Goal: Contribute content

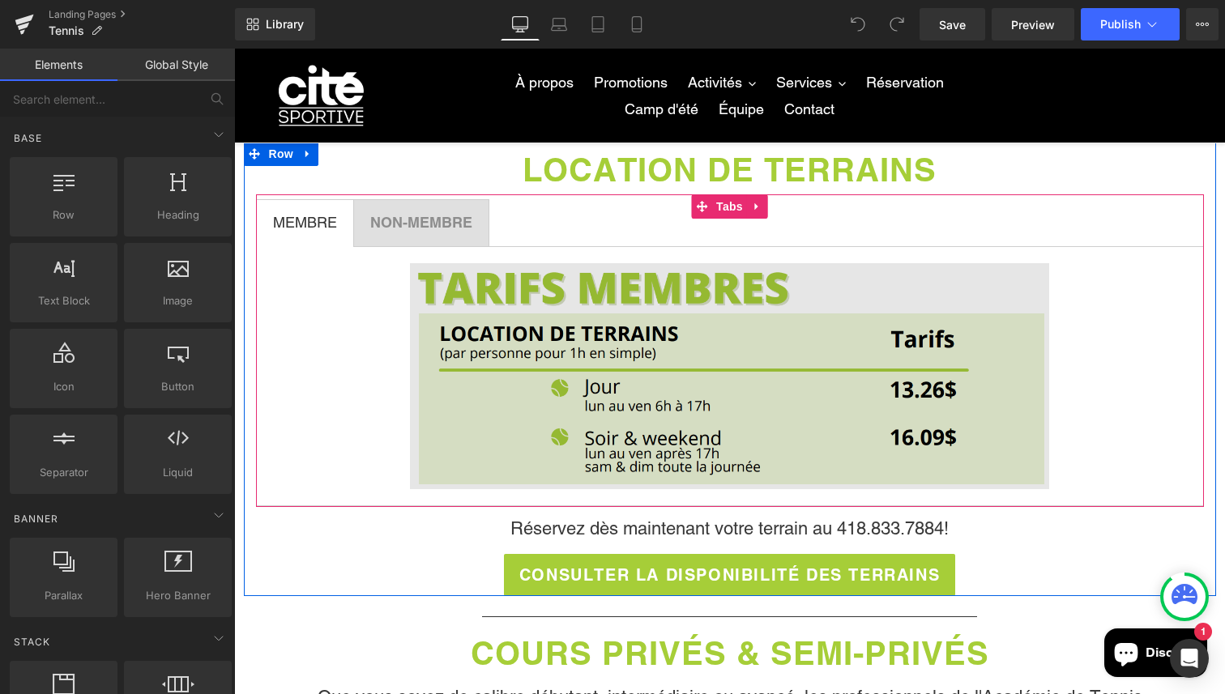
scroll to position [963, 0]
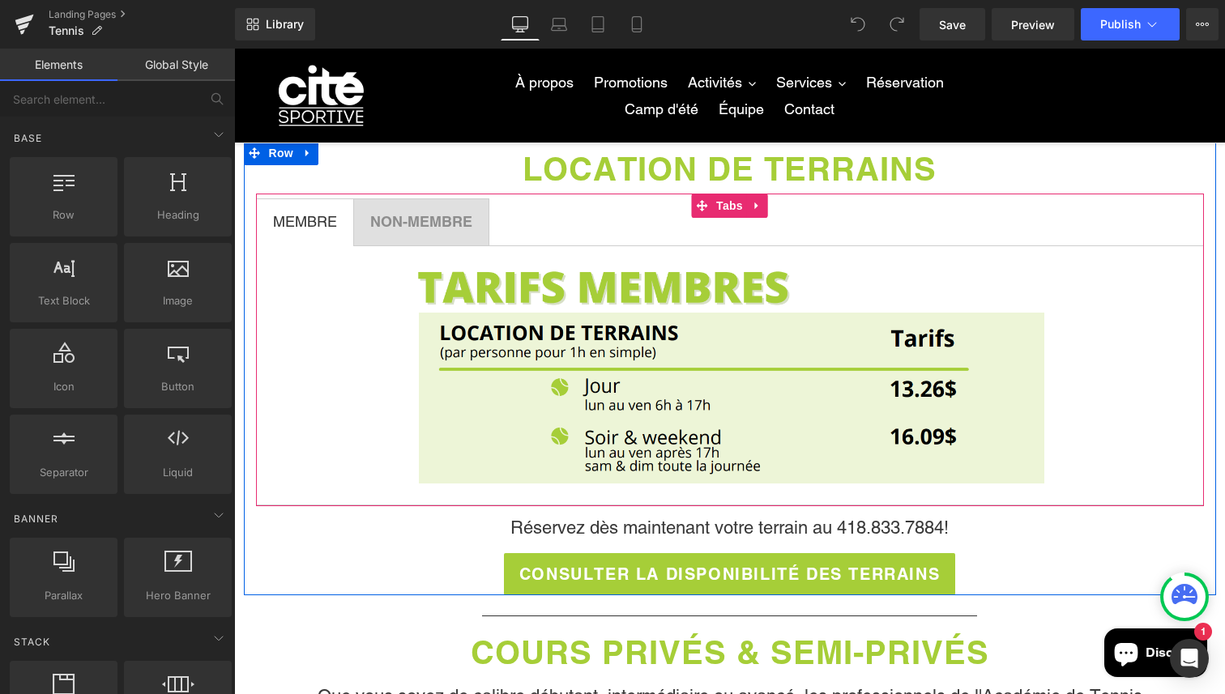
click at [418, 232] on span "NON-MEMBRE Text Block" at bounding box center [421, 222] width 135 height 46
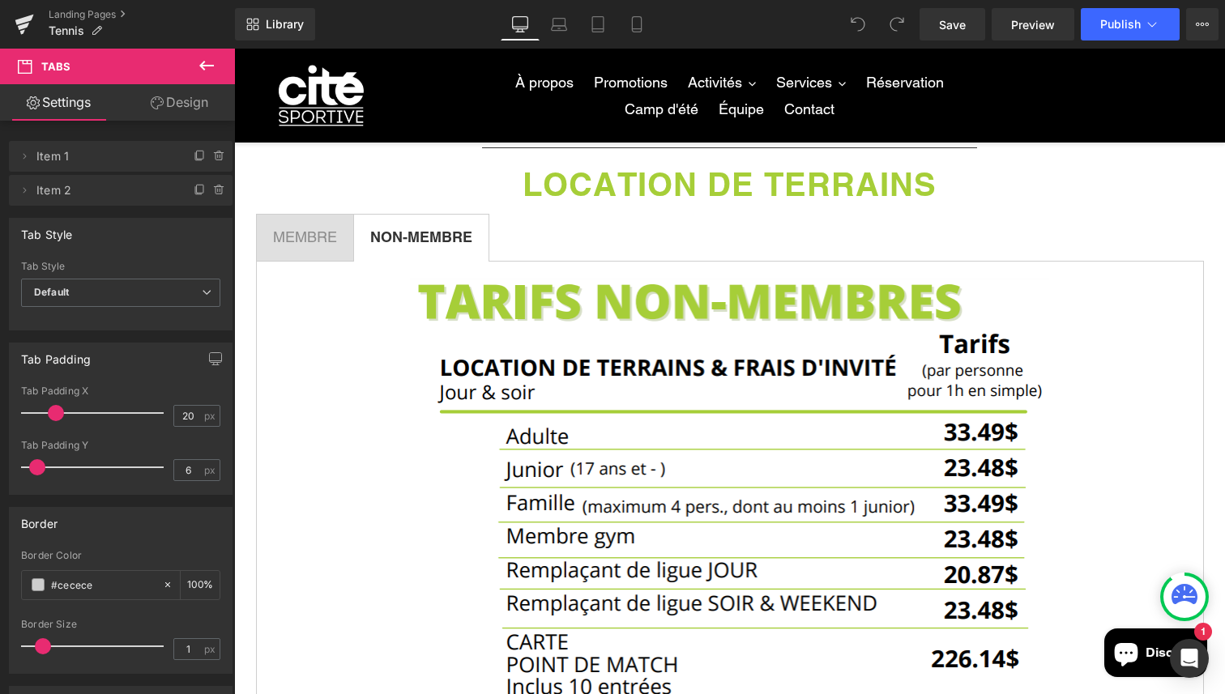
scroll to position [965, 0]
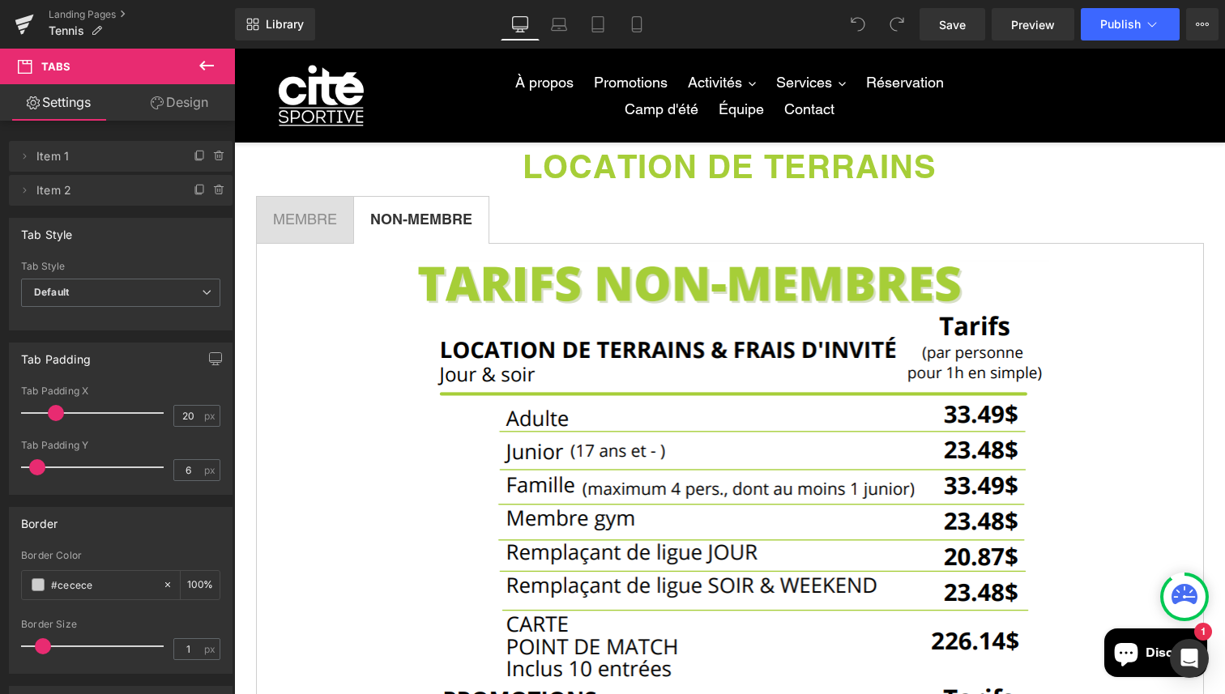
click at [343, 218] on span "MEMBRE Text Block" at bounding box center [305, 220] width 96 height 46
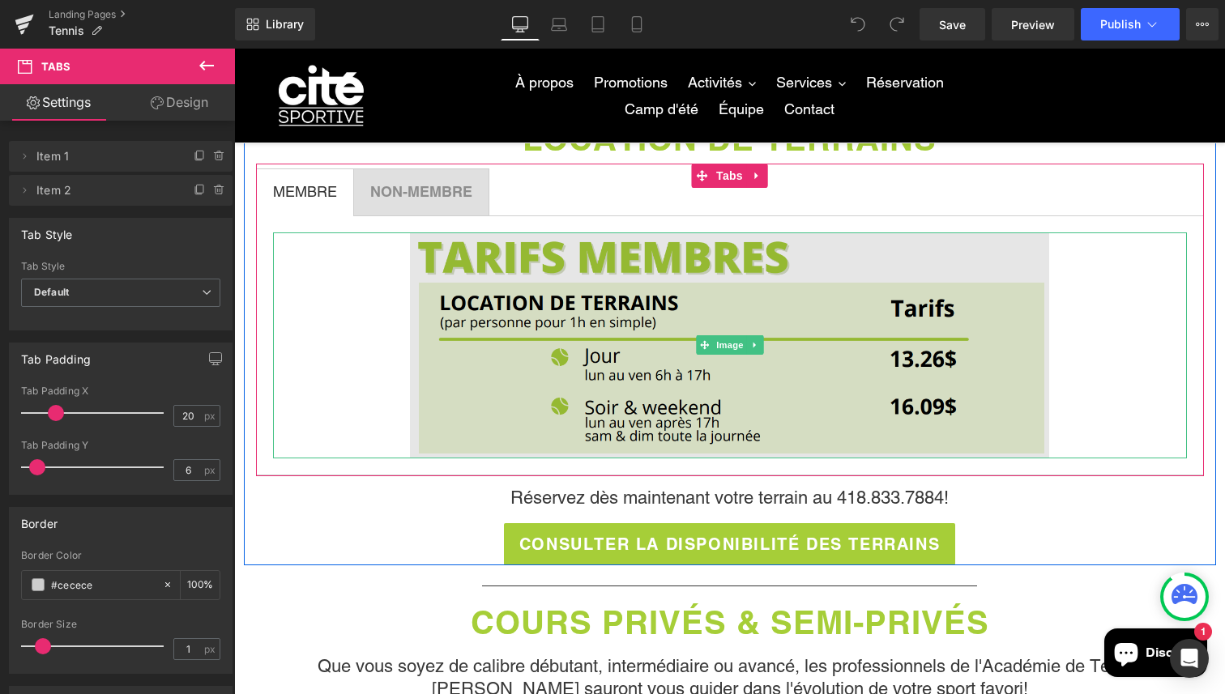
scroll to position [992, 0]
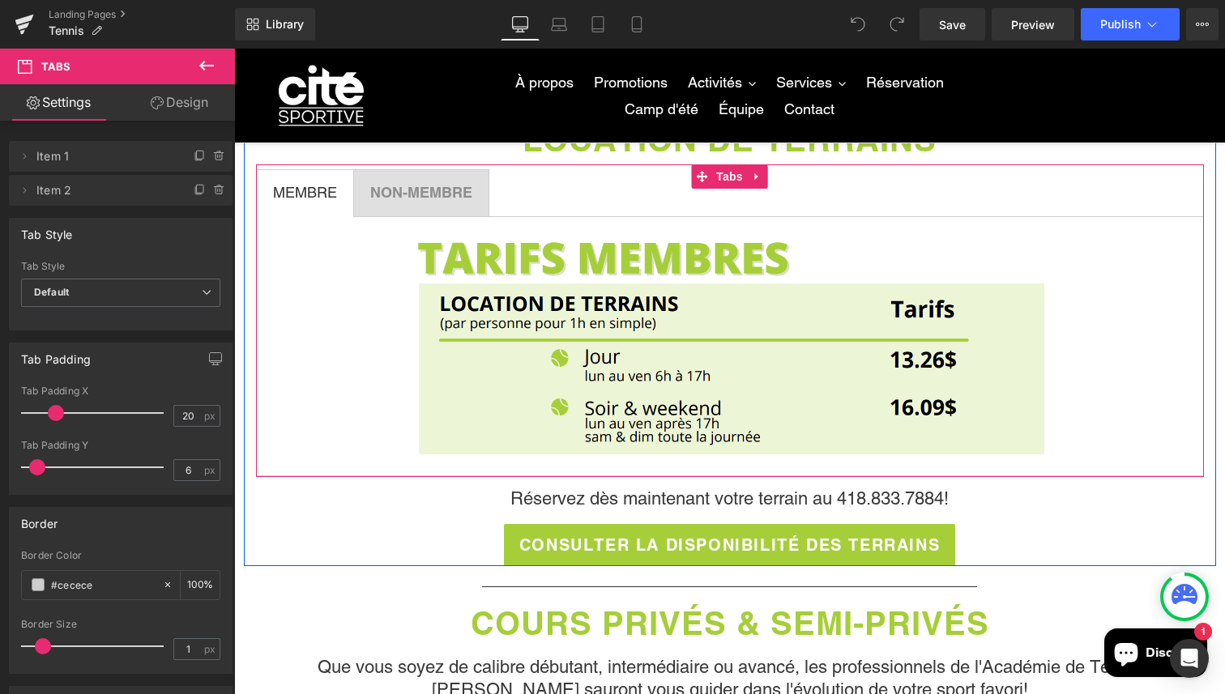
click at [463, 182] on div "NON-MEMBRE Text Block" at bounding box center [421, 193] width 102 height 23
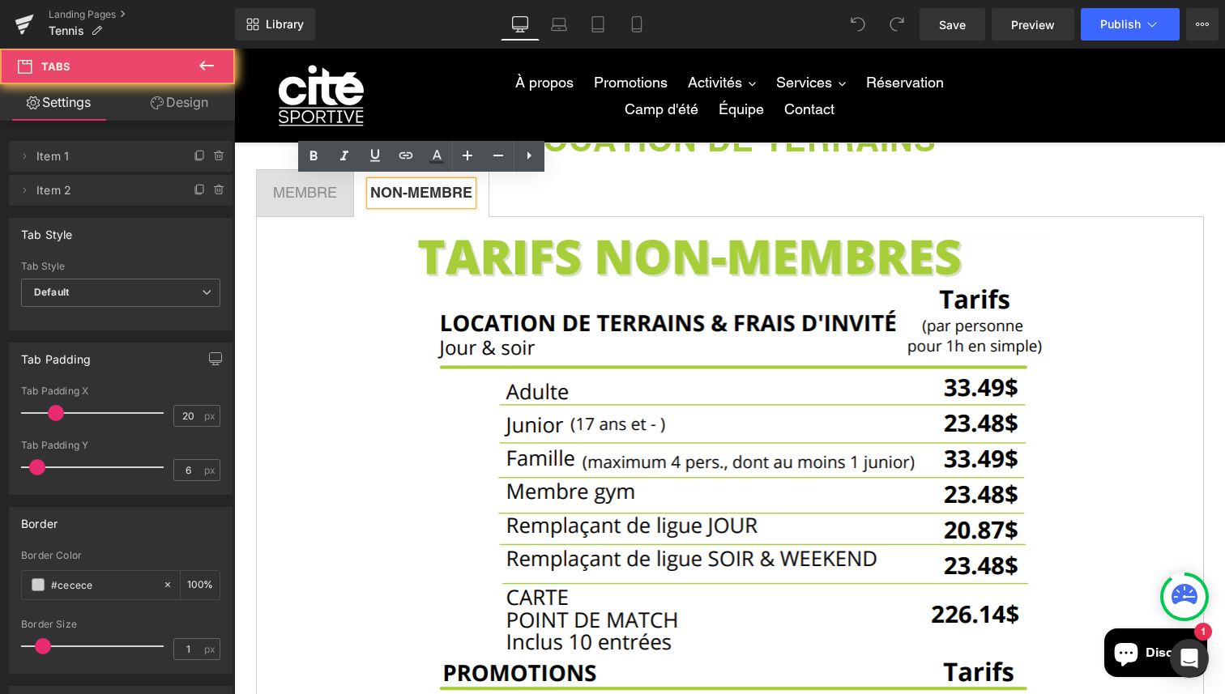
click at [483, 197] on span "NON-MEMBRE Text Block" at bounding box center [421, 193] width 135 height 46
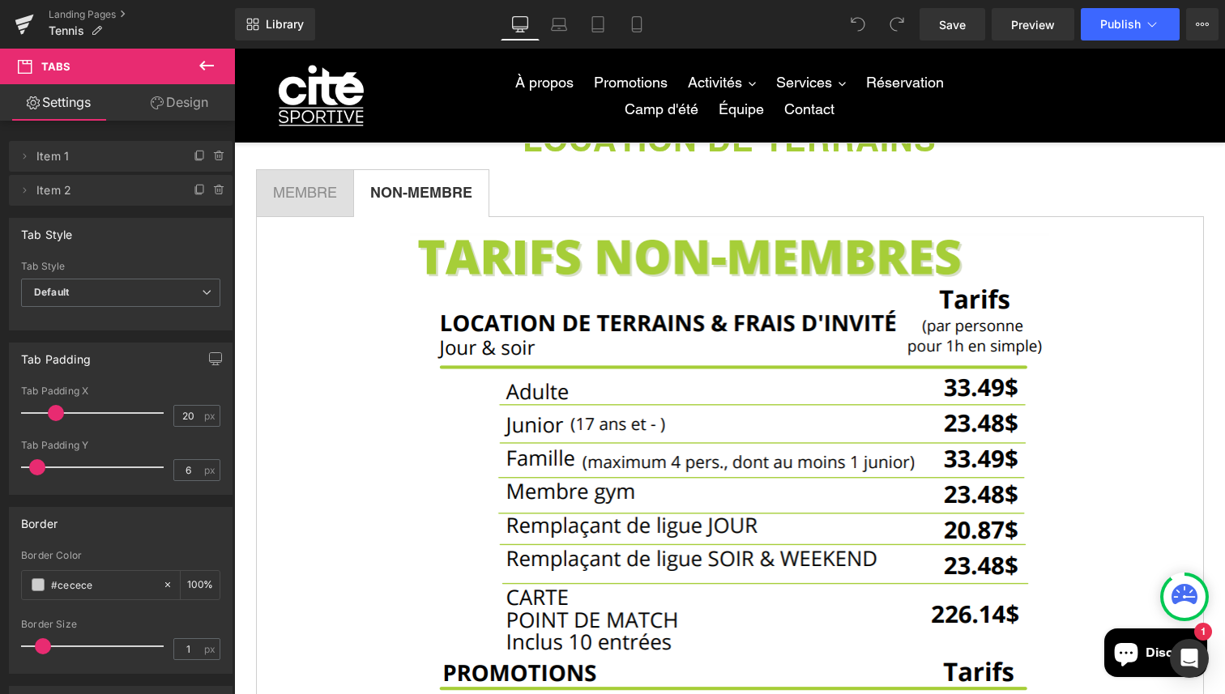
click at [288, 200] on div "MEMBRE Text Block" at bounding box center [305, 193] width 64 height 23
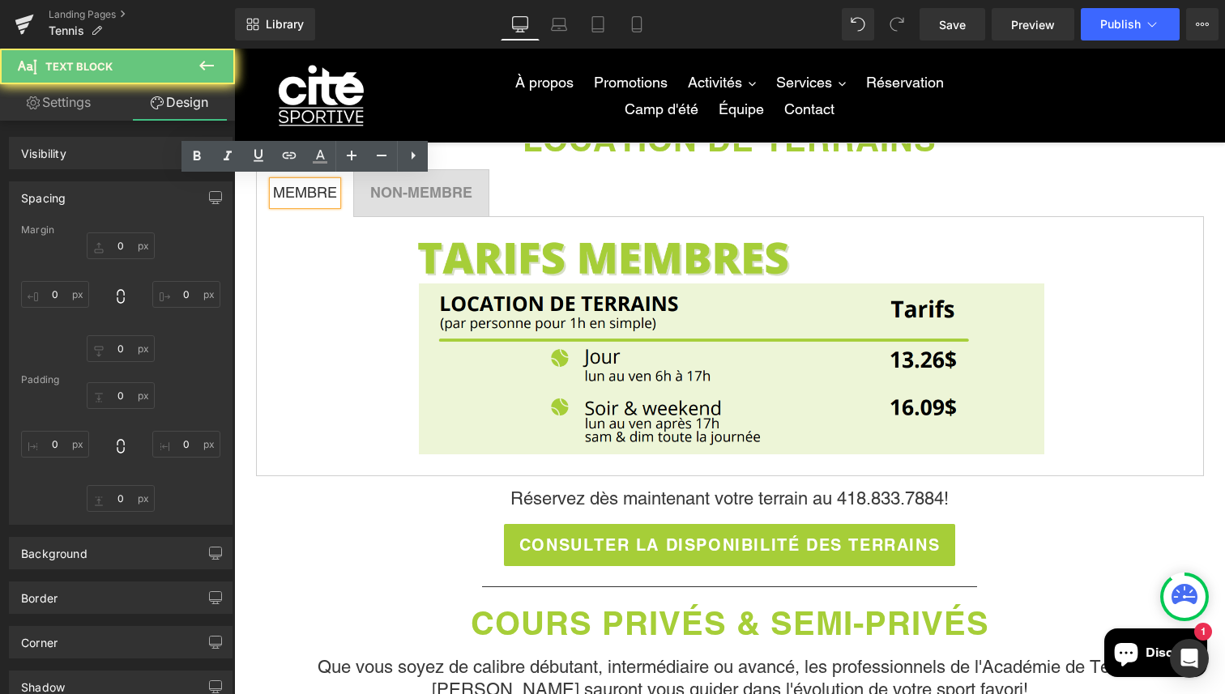
type input "0"
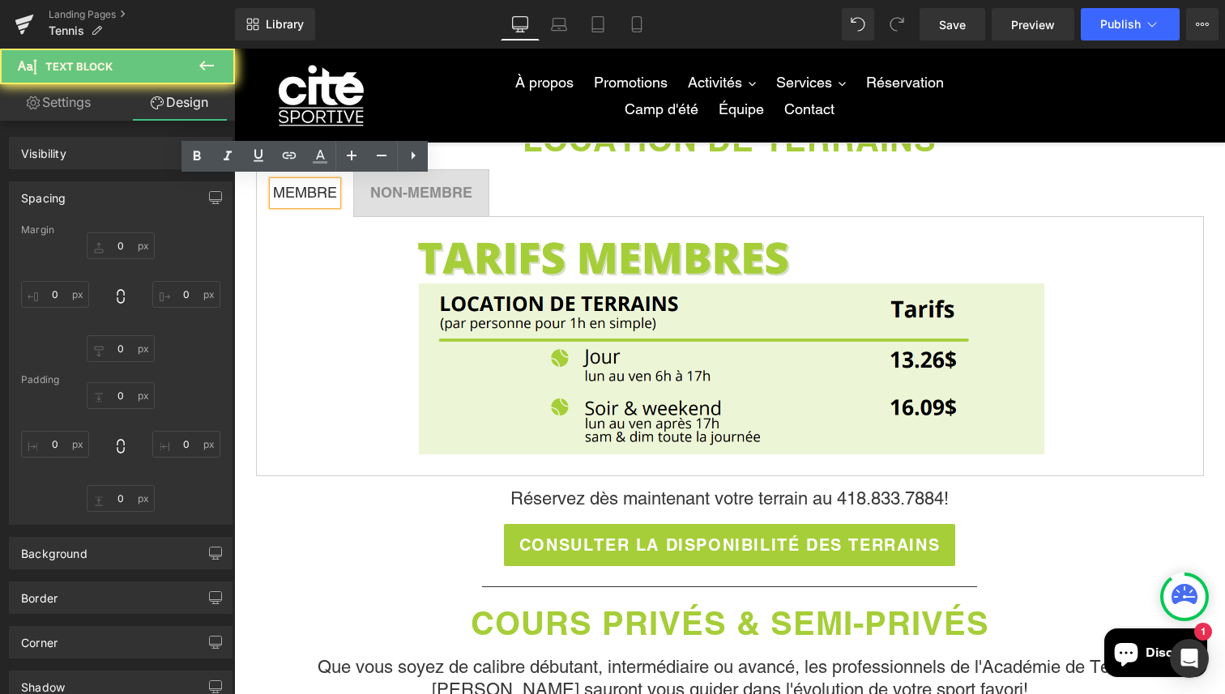
type input "0"
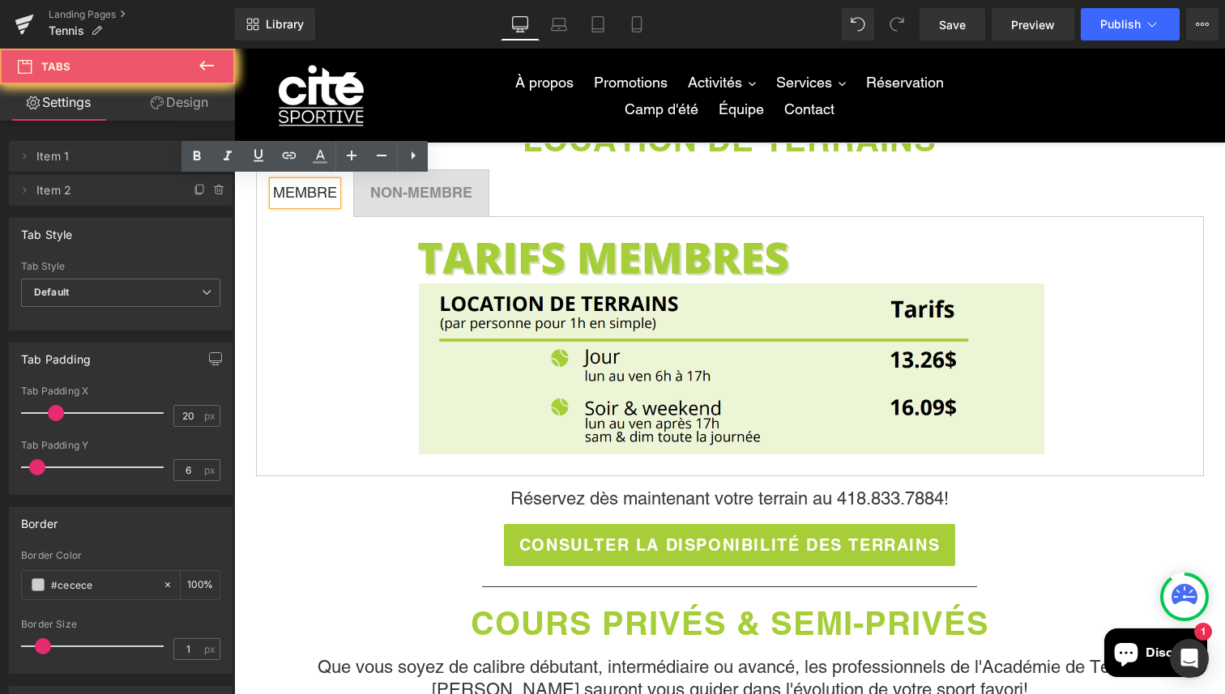
click at [524, 188] on ul "MEMBRE Text Block NON-MEMBRE Text Block" at bounding box center [730, 193] width 948 height 48
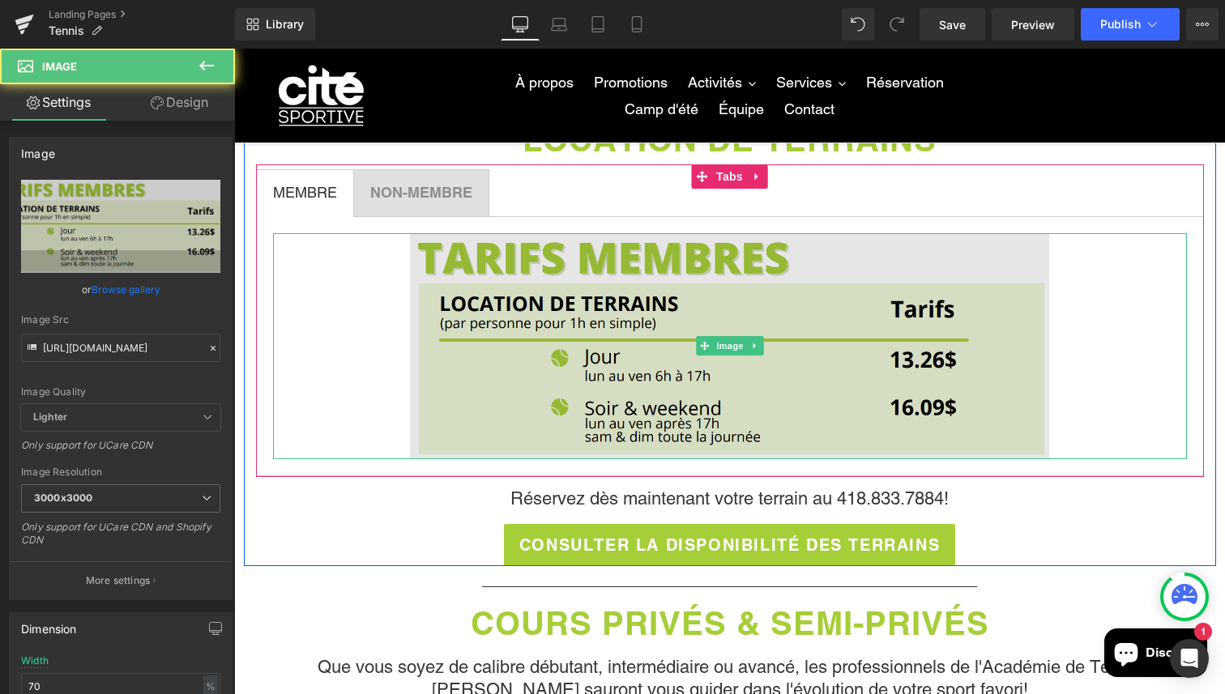
click at [544, 315] on img at bounding box center [730, 345] width 640 height 225
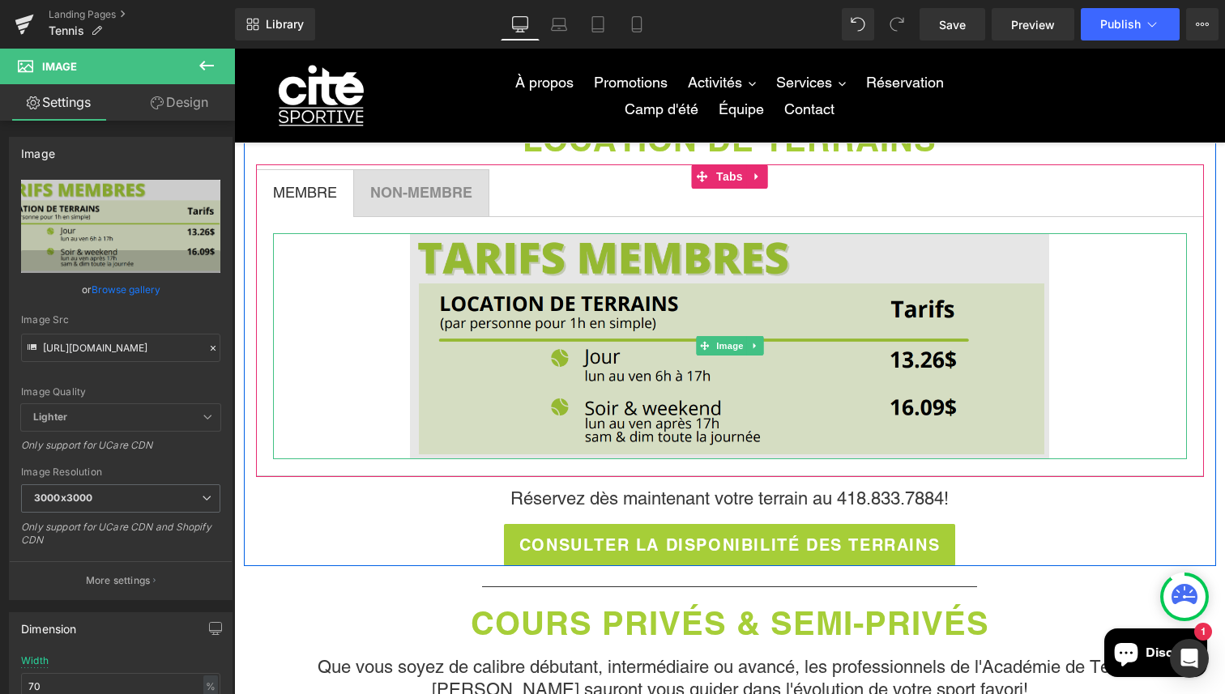
click at [688, 408] on img at bounding box center [730, 345] width 640 height 225
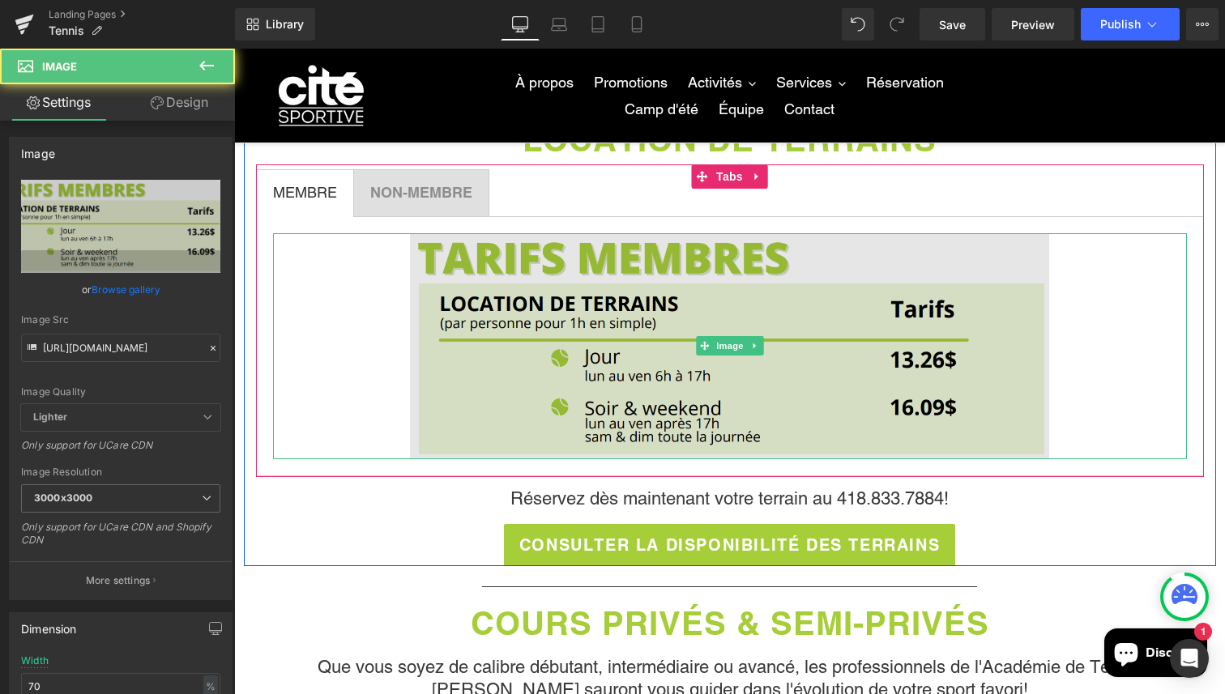
click at [664, 372] on img at bounding box center [730, 345] width 640 height 225
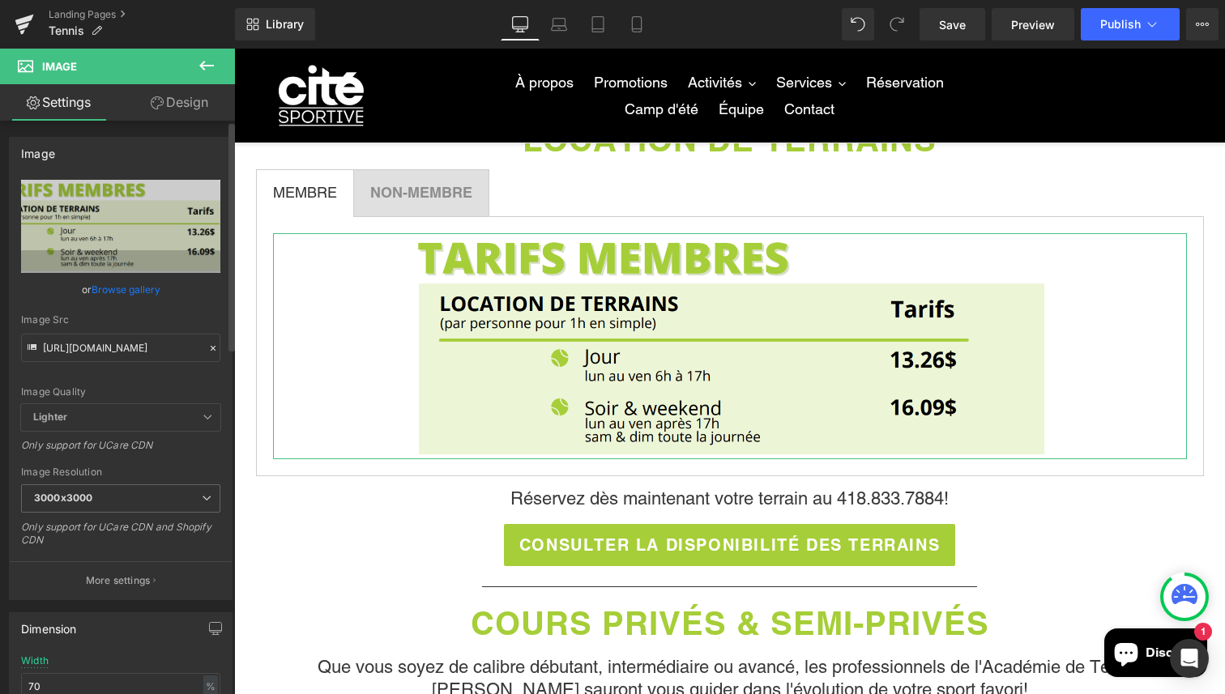
click at [211, 348] on icon at bounding box center [213, 348] width 5 height 5
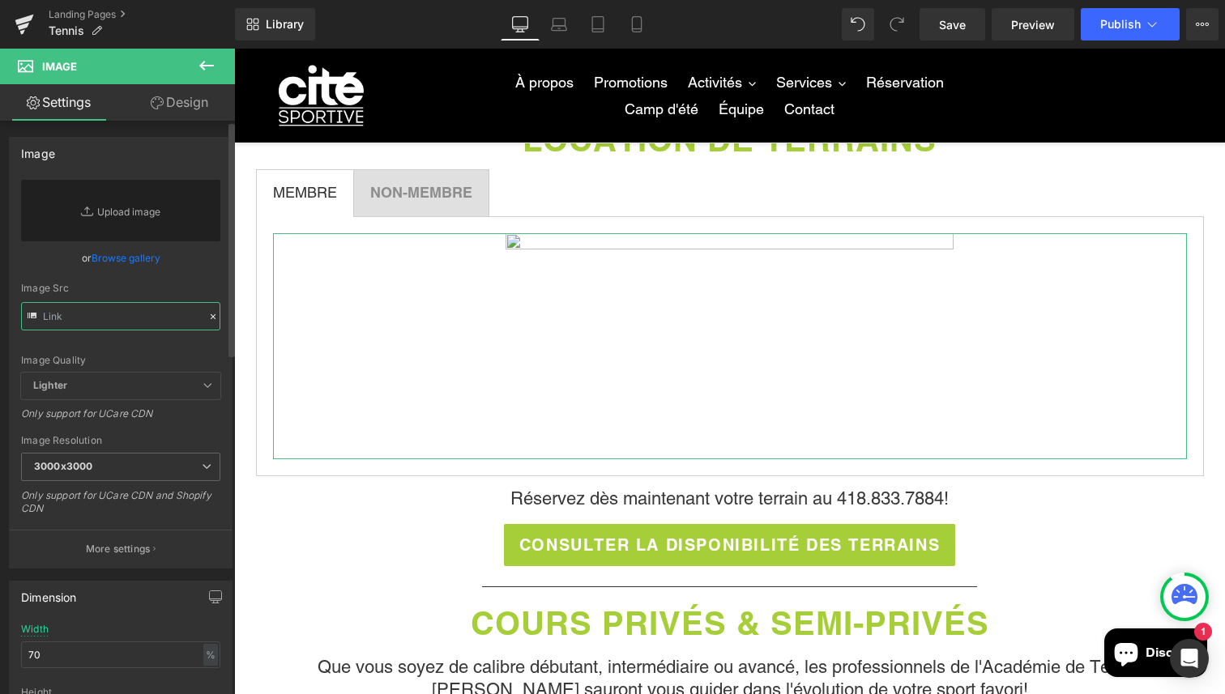
click at [181, 324] on input "text" at bounding box center [120, 316] width 199 height 28
paste input "[URL][DOMAIN_NAME]"
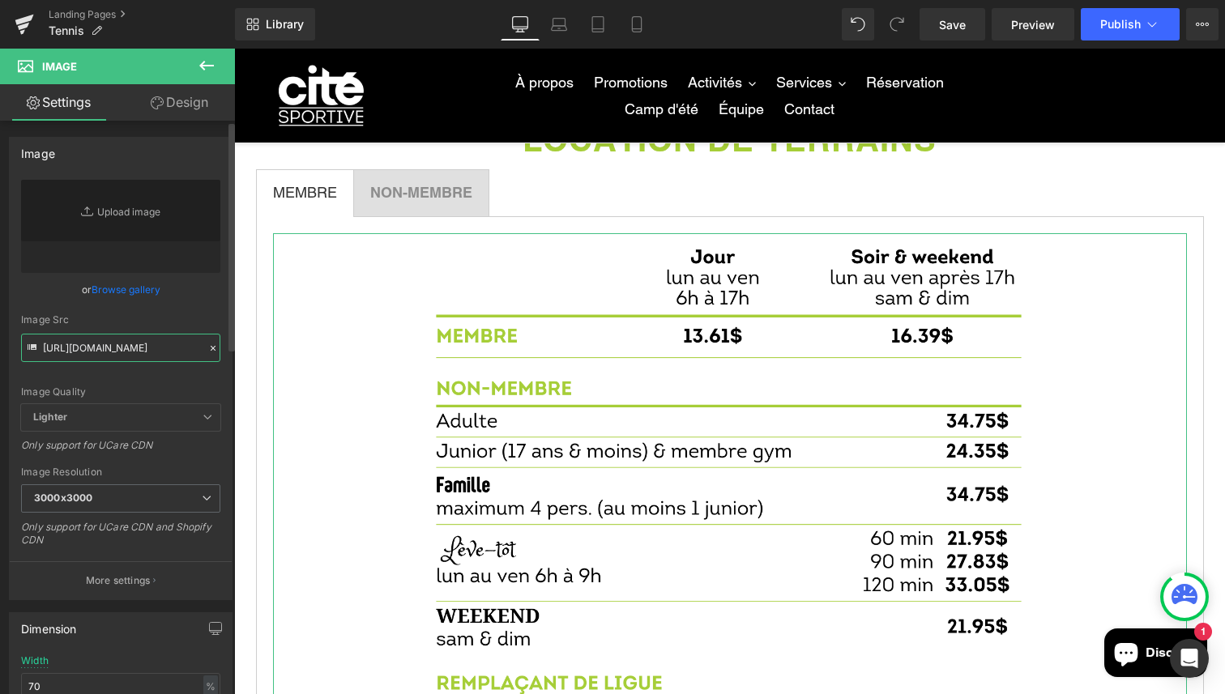
type input "[URL][DOMAIN_NAME]"
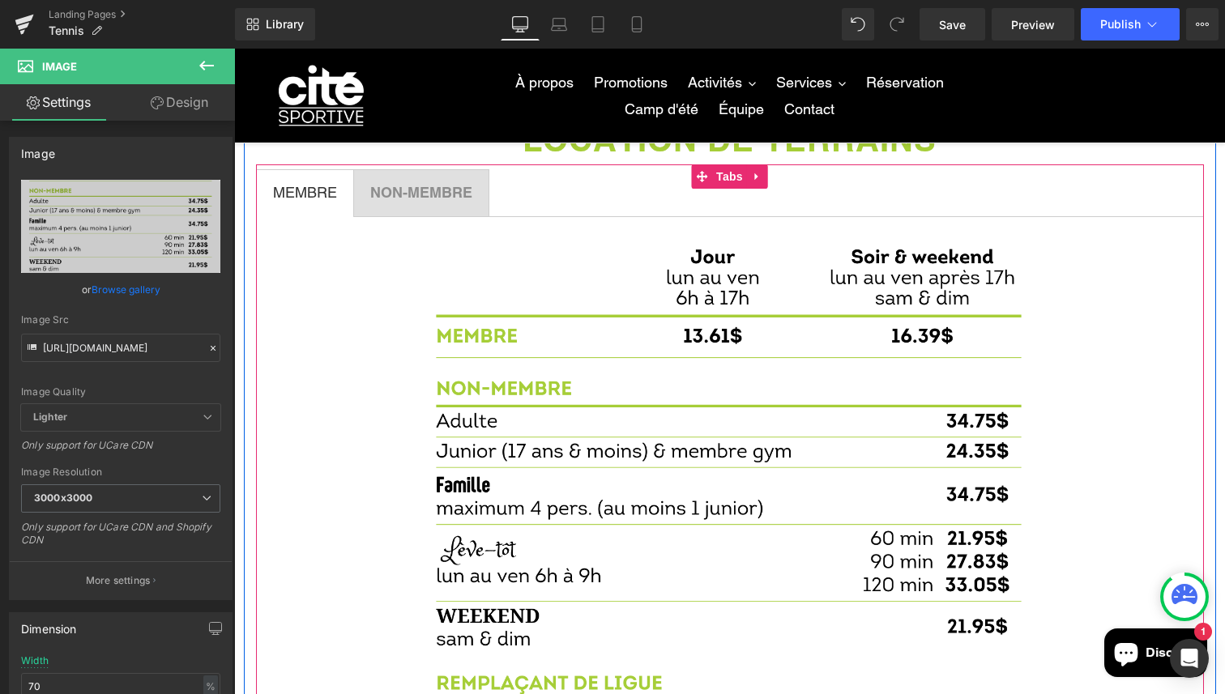
click at [980, 191] on ul "MEMBRE Text Block NON-MEMBRE Text Block" at bounding box center [730, 193] width 948 height 48
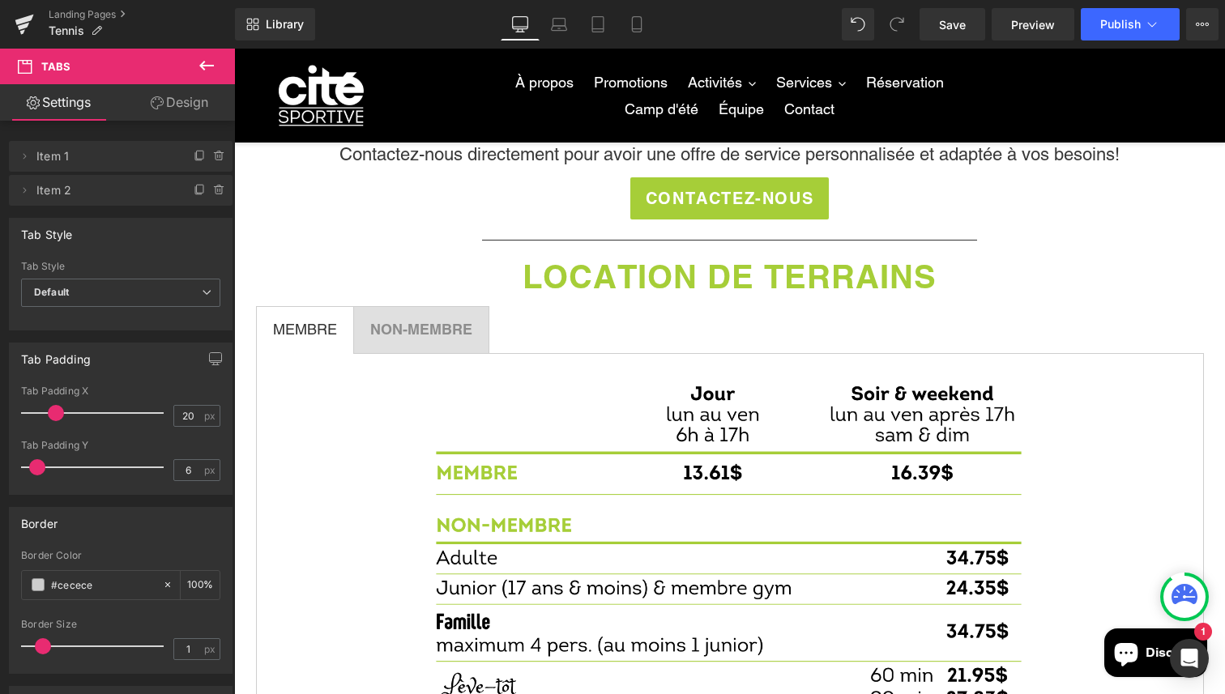
scroll to position [845, 0]
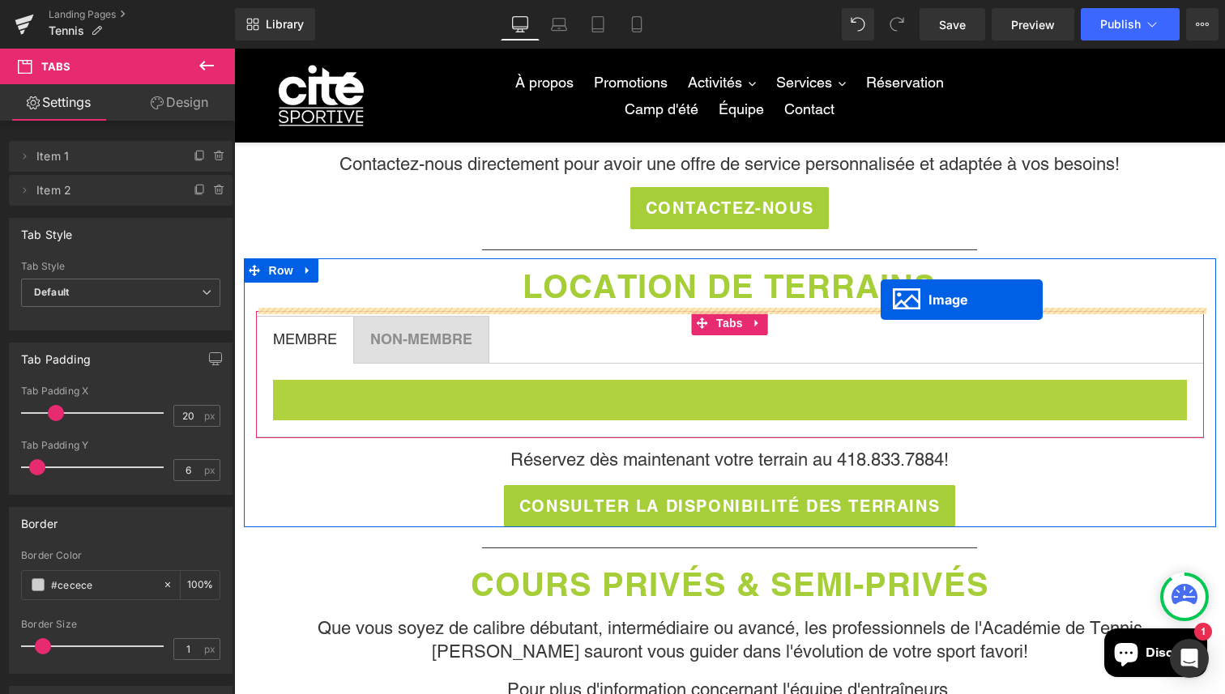
drag, startPoint x: 707, startPoint y: 646, endPoint x: 881, endPoint y: 300, distance: 387.0
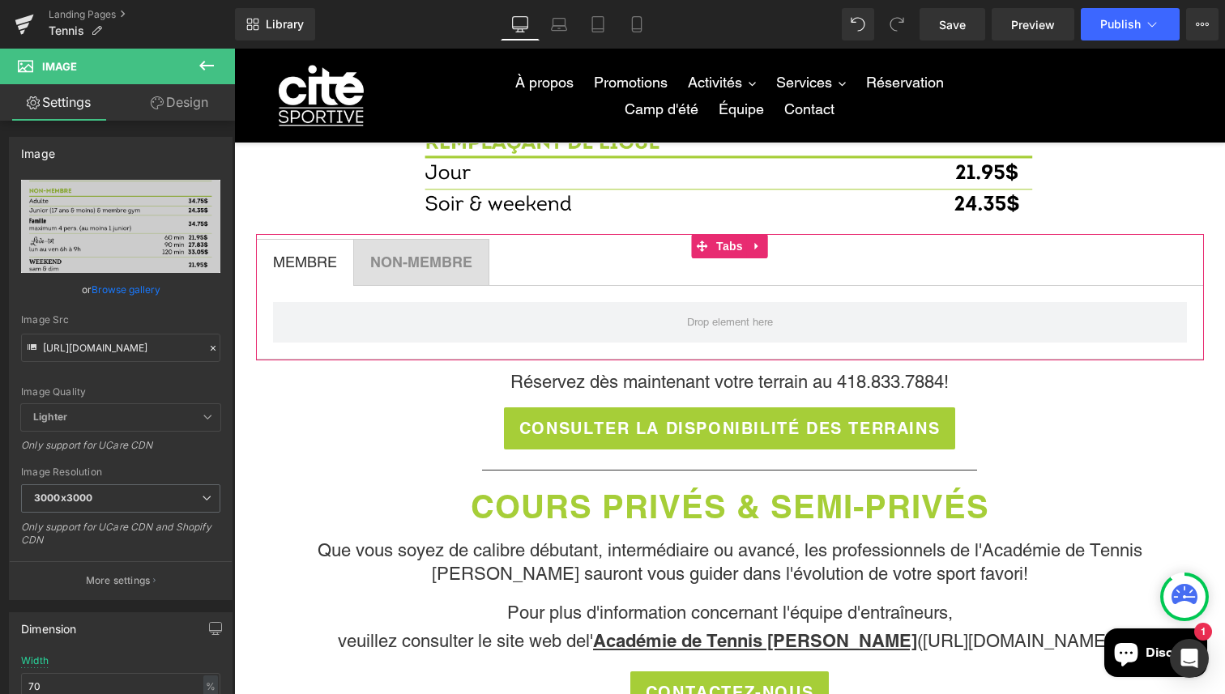
scroll to position [1429, 0]
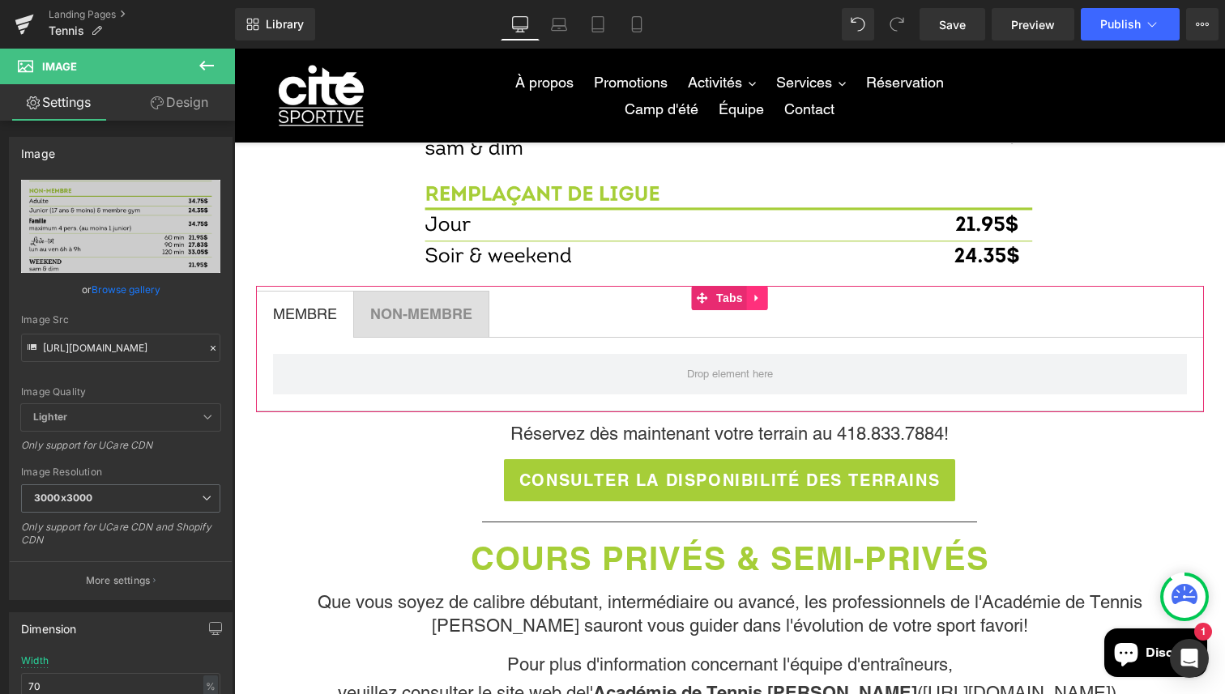
click at [762, 292] on icon at bounding box center [757, 298] width 11 height 12
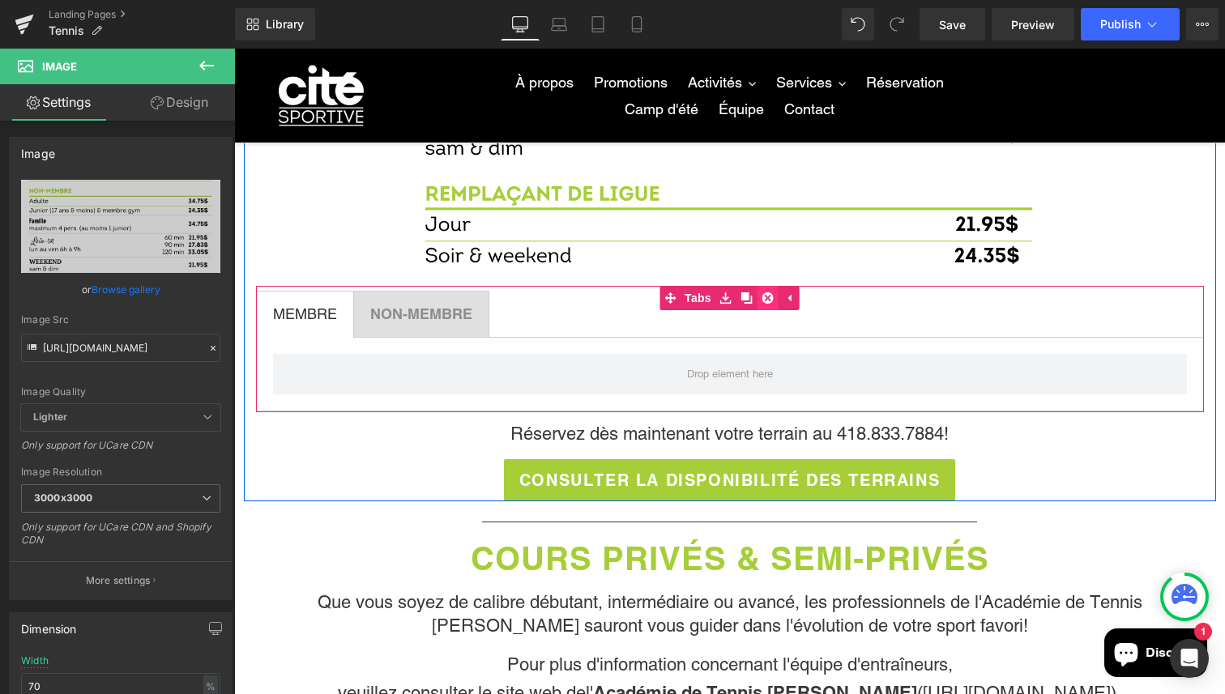
click at [770, 293] on icon at bounding box center [767, 298] width 11 height 11
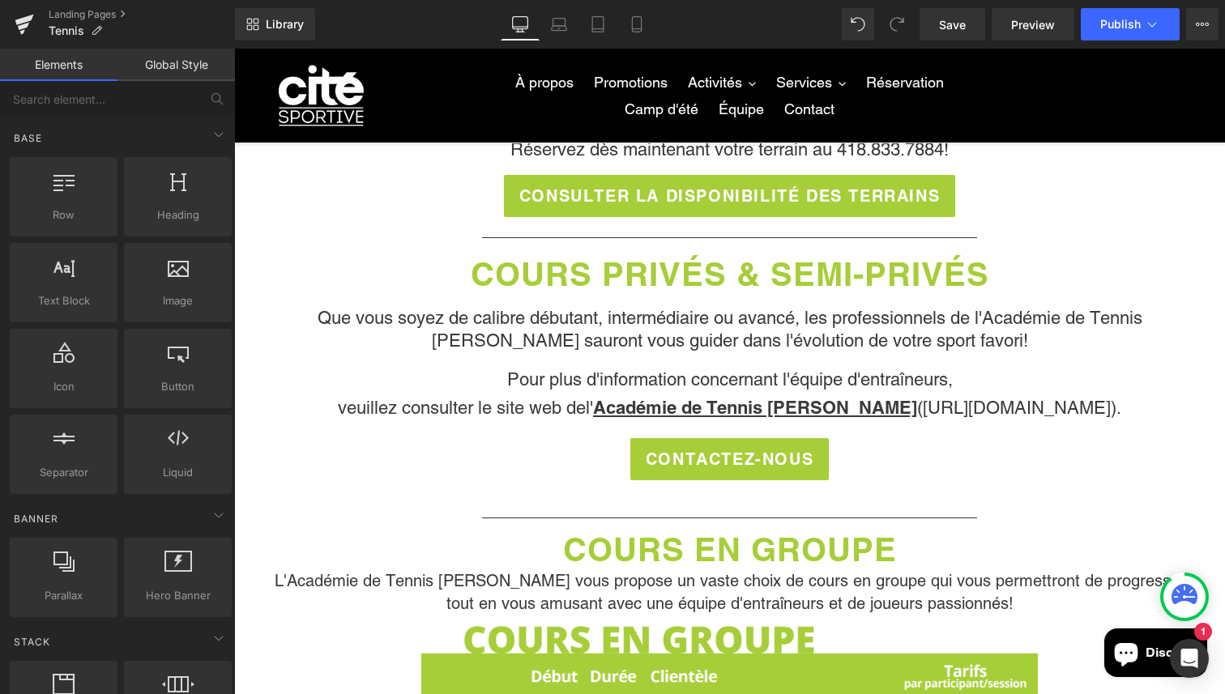
scroll to position [1615, 0]
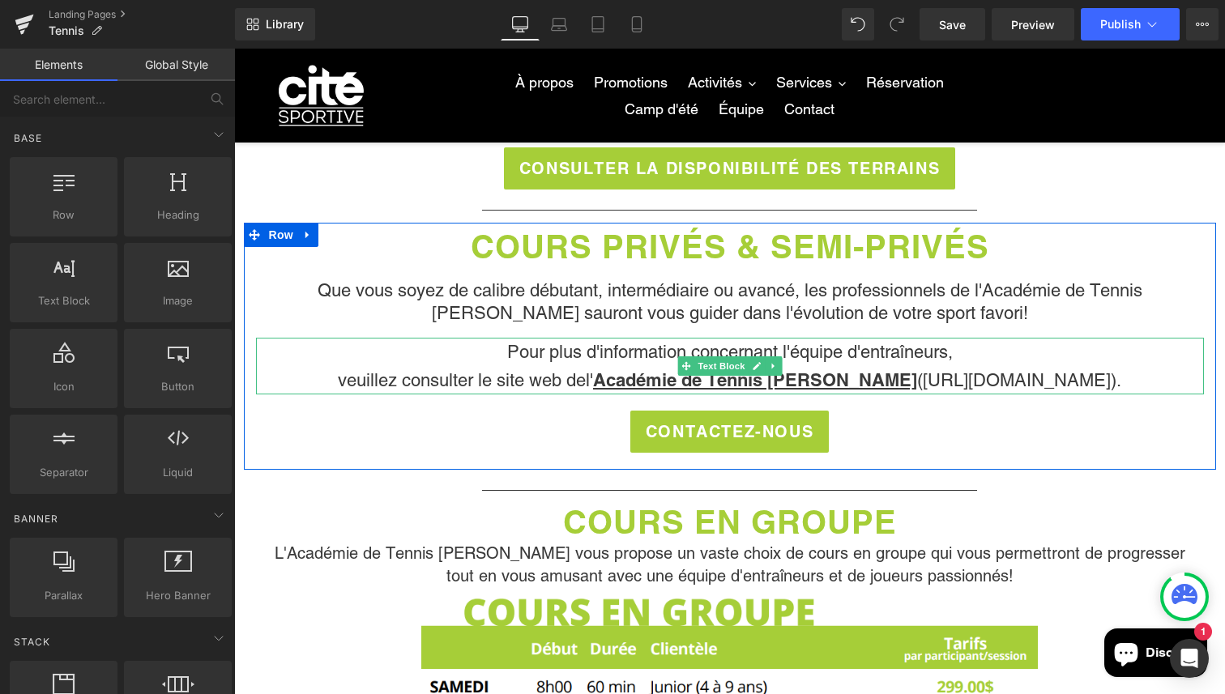
click at [950, 382] on span "Académie de Tennis [PERSON_NAME] ([URL][DOMAIN_NAME])" at bounding box center [854, 380] width 523 height 20
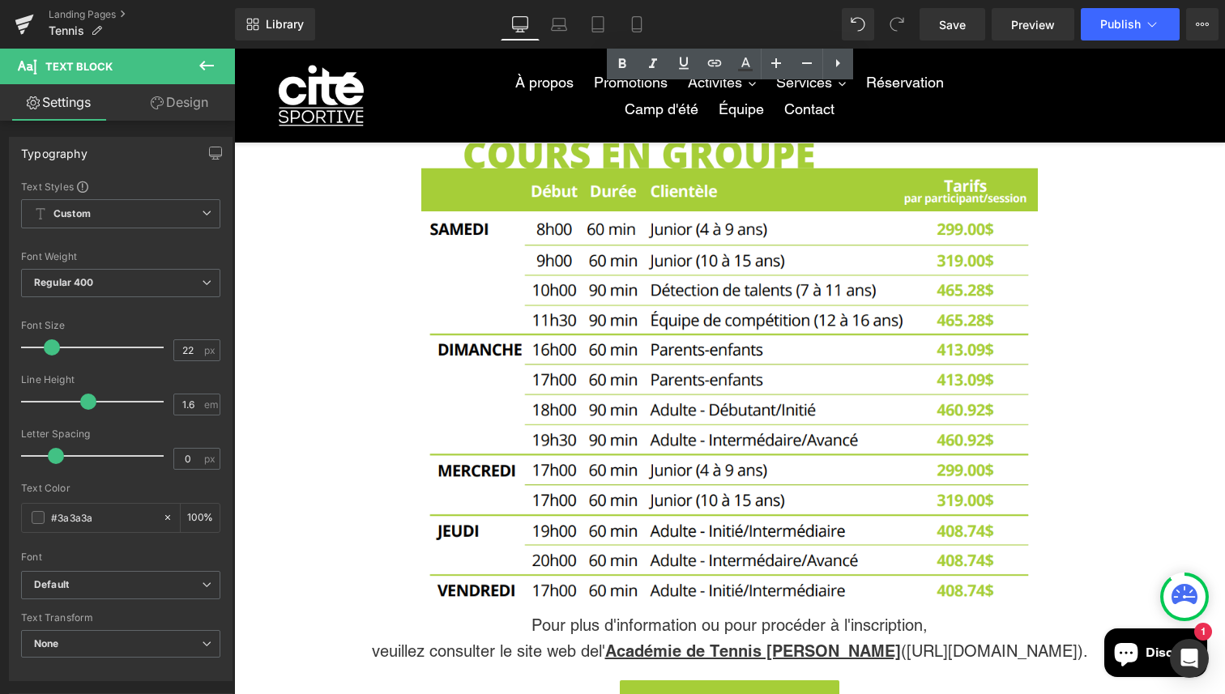
scroll to position [2093, 0]
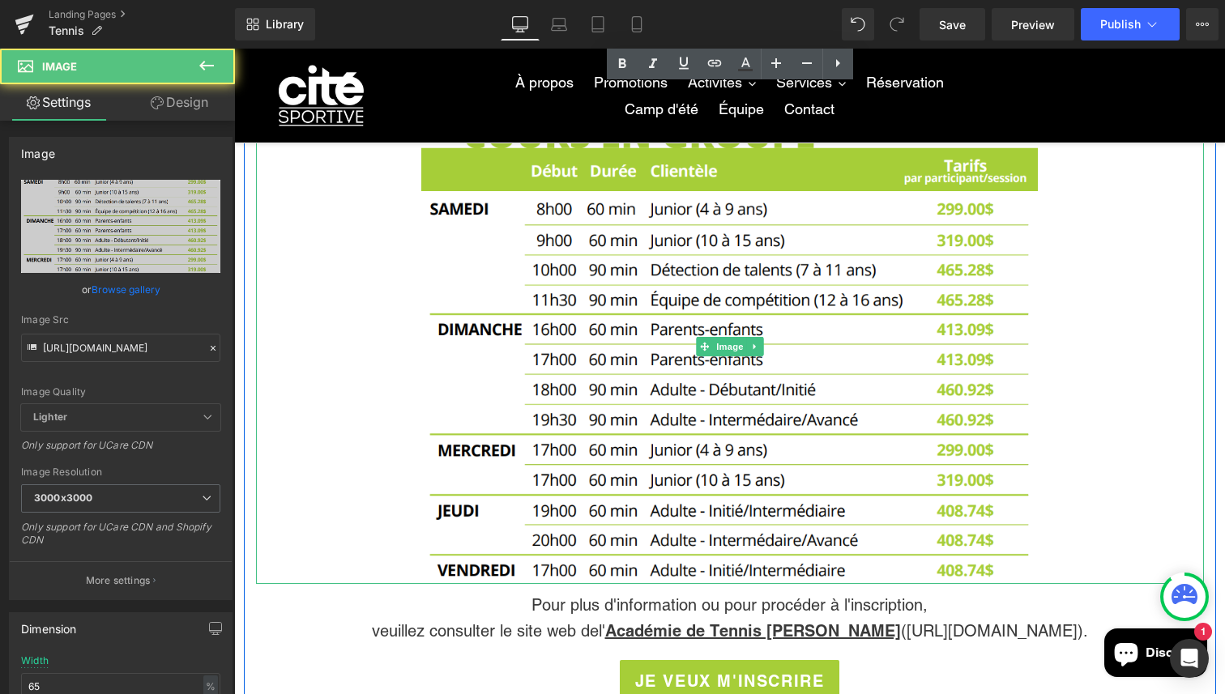
click at [888, 376] on img at bounding box center [729, 346] width 617 height 474
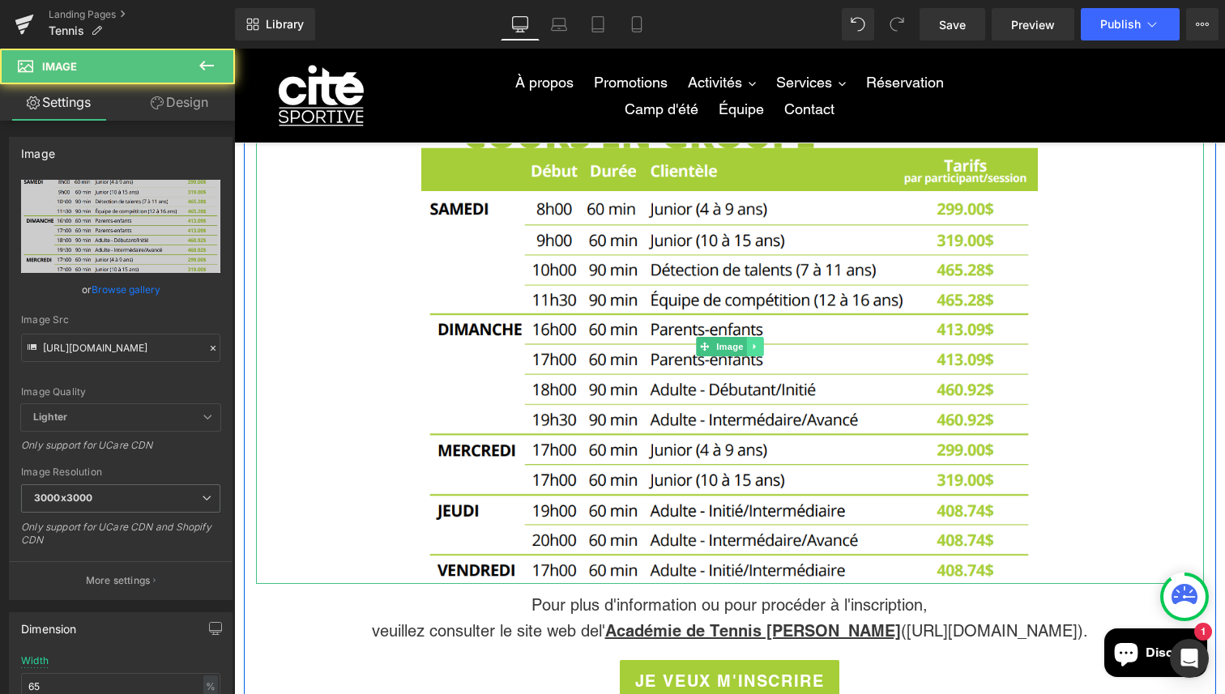
click at [757, 348] on link at bounding box center [754, 346] width 17 height 19
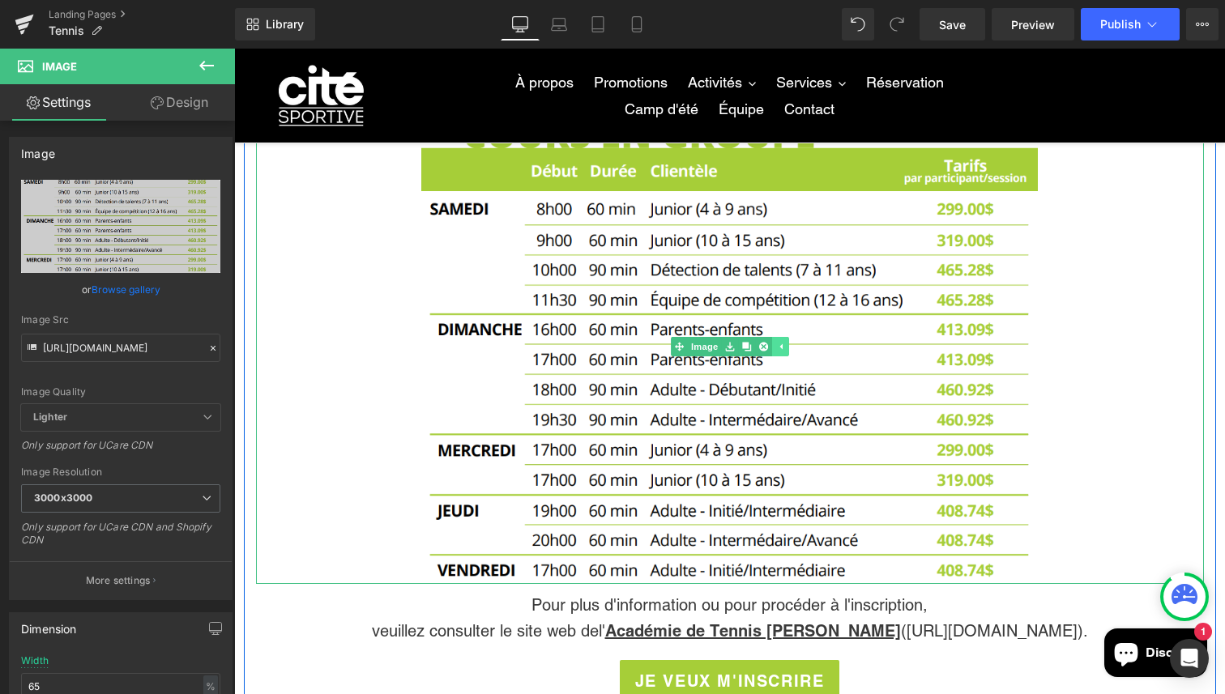
click at [757, 348] on link at bounding box center [763, 346] width 17 height 19
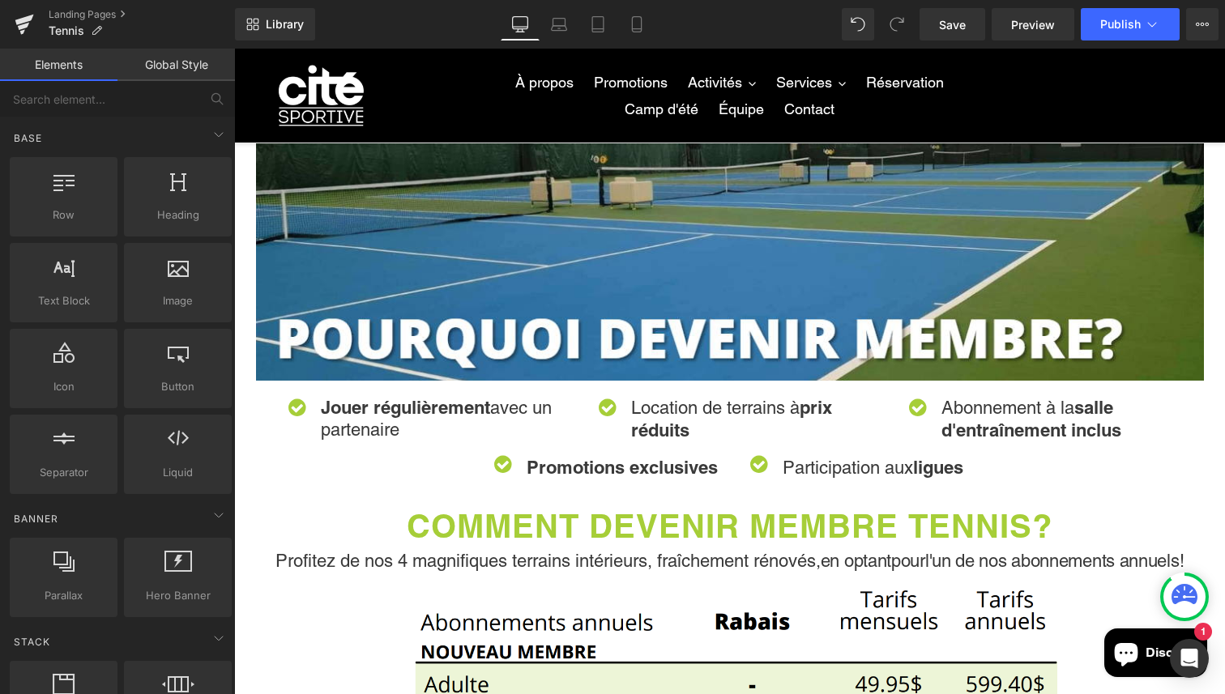
scroll to position [0, 0]
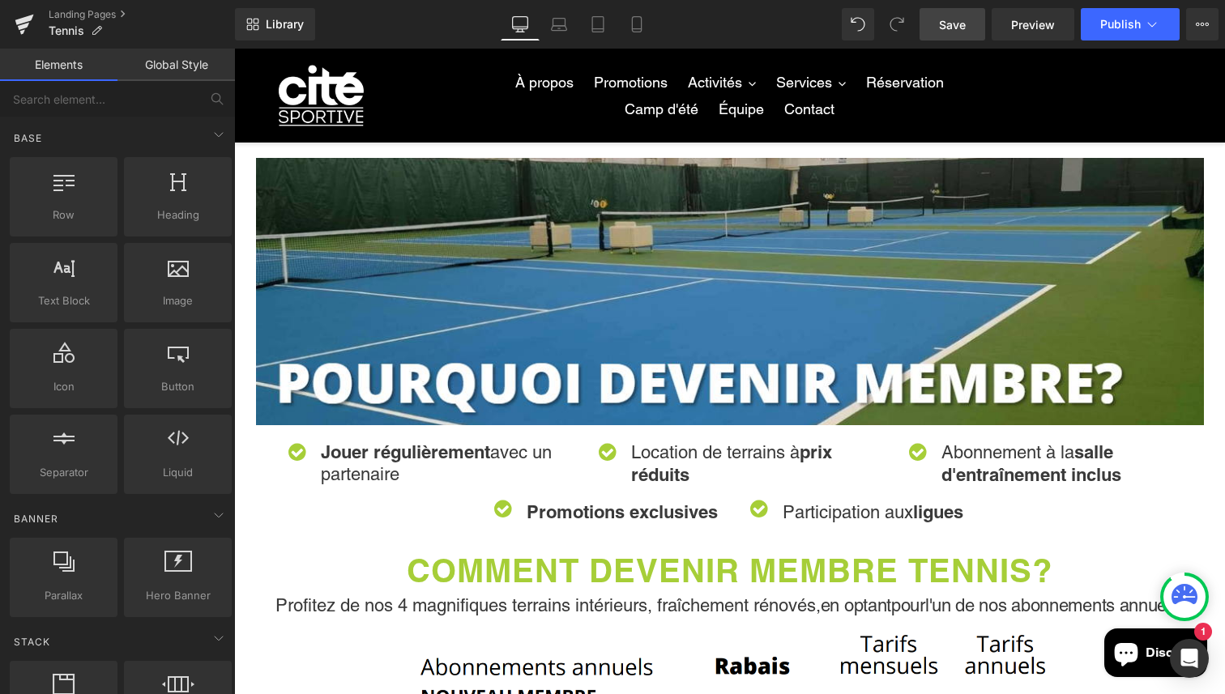
click at [967, 28] on link "Save" at bounding box center [953, 24] width 66 height 32
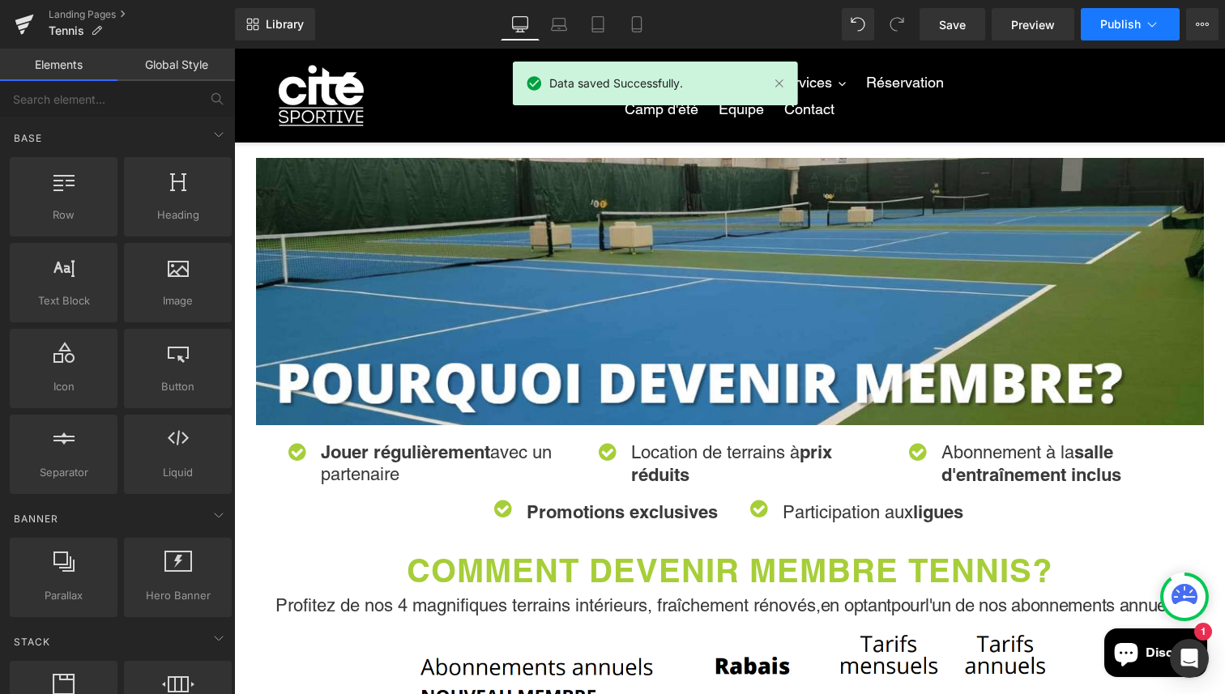
click at [1101, 26] on span "Publish" at bounding box center [1120, 24] width 41 height 13
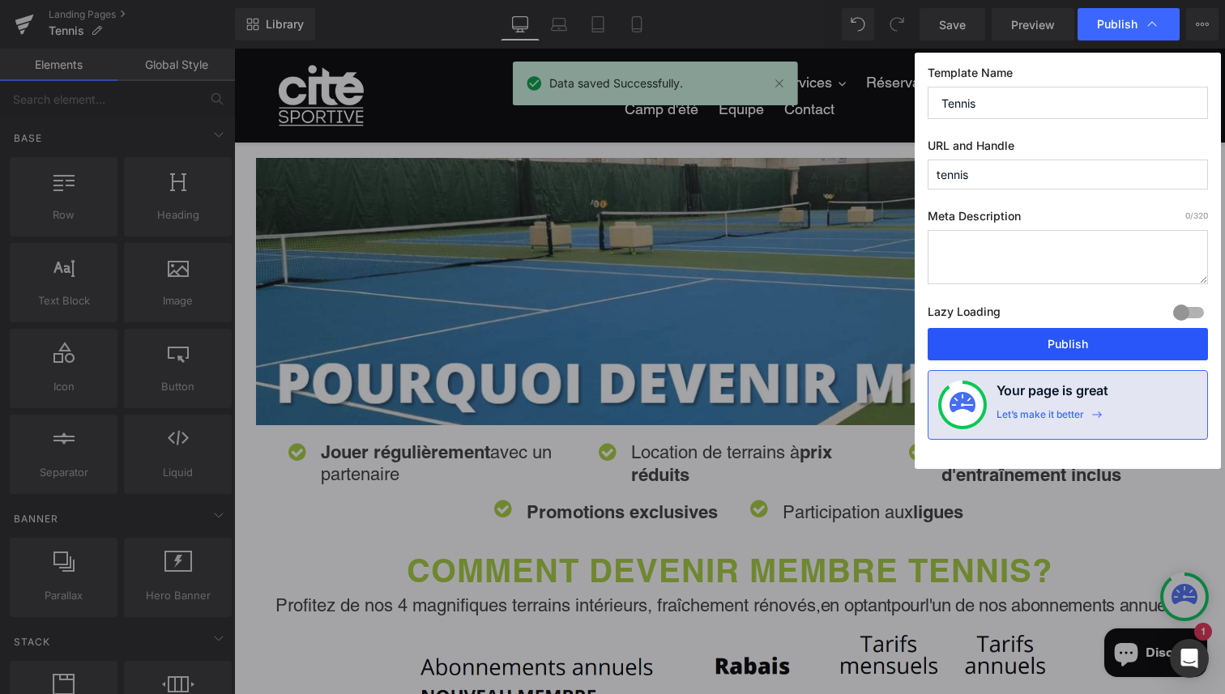
click at [1010, 342] on button "Publish" at bounding box center [1068, 344] width 280 height 32
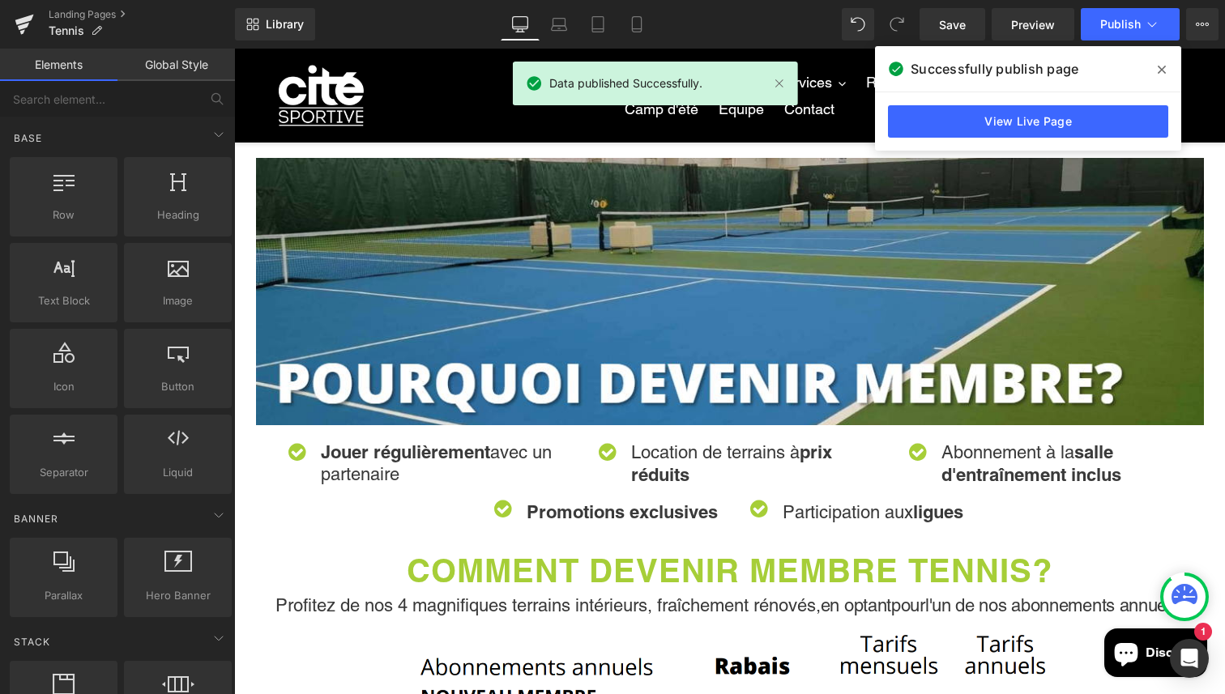
click at [1159, 64] on icon at bounding box center [1162, 69] width 8 height 13
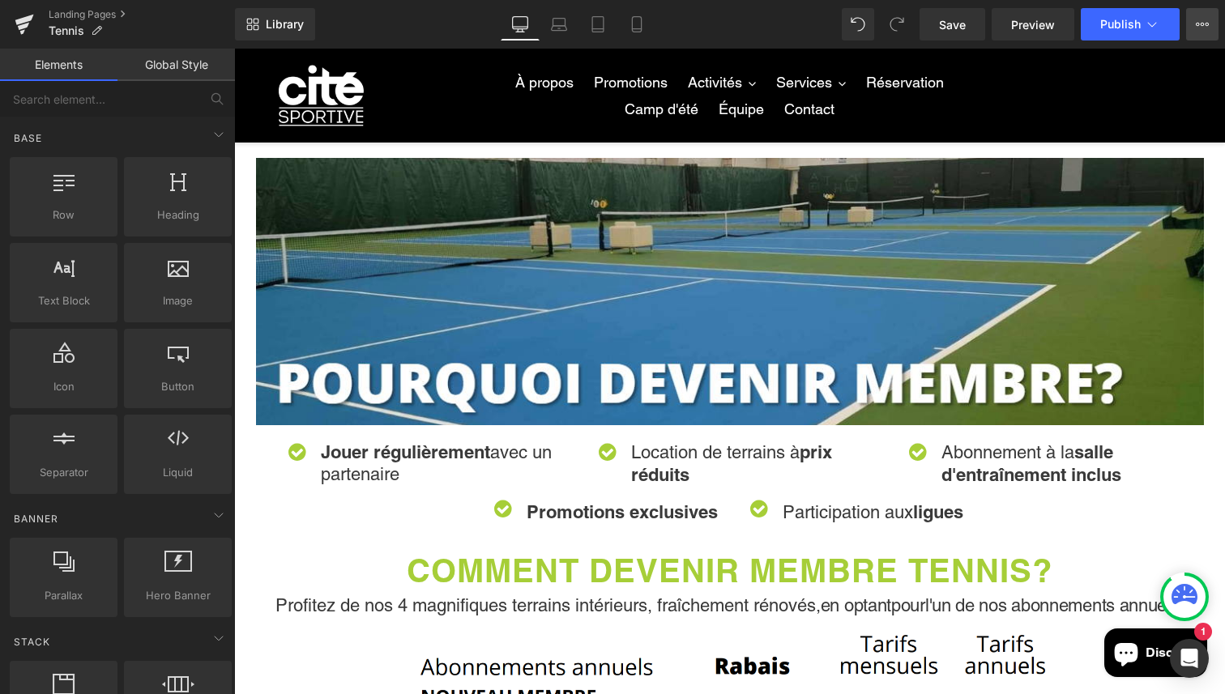
click at [1203, 24] on icon at bounding box center [1203, 24] width 4 height 3
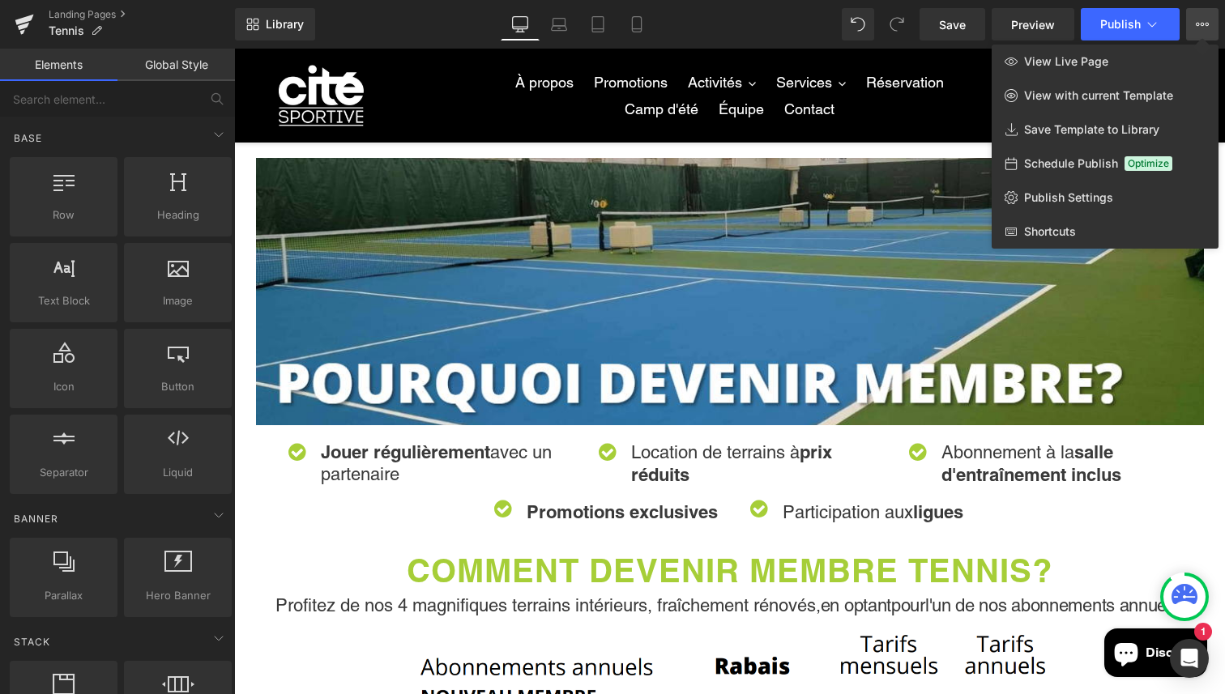
click at [1202, 24] on icon at bounding box center [1202, 24] width 13 height 13
